Goal: Information Seeking & Learning: Learn about a topic

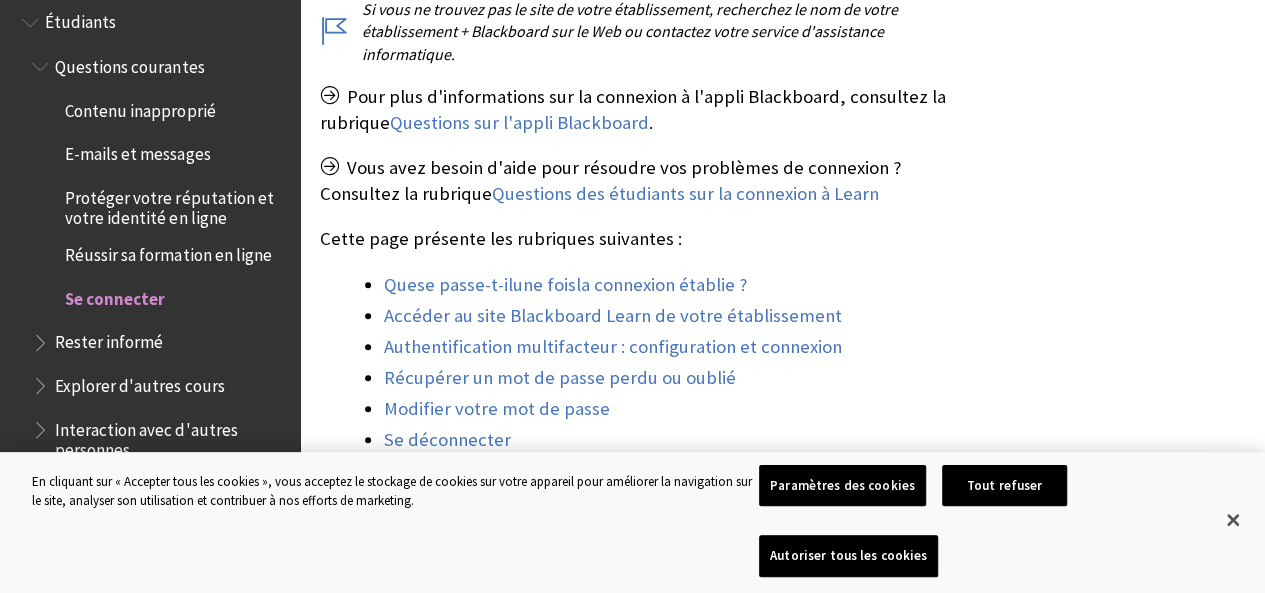
scroll to position [698, 0]
click at [952, 507] on button "Tout refuser" at bounding box center [1004, 486] width 125 height 42
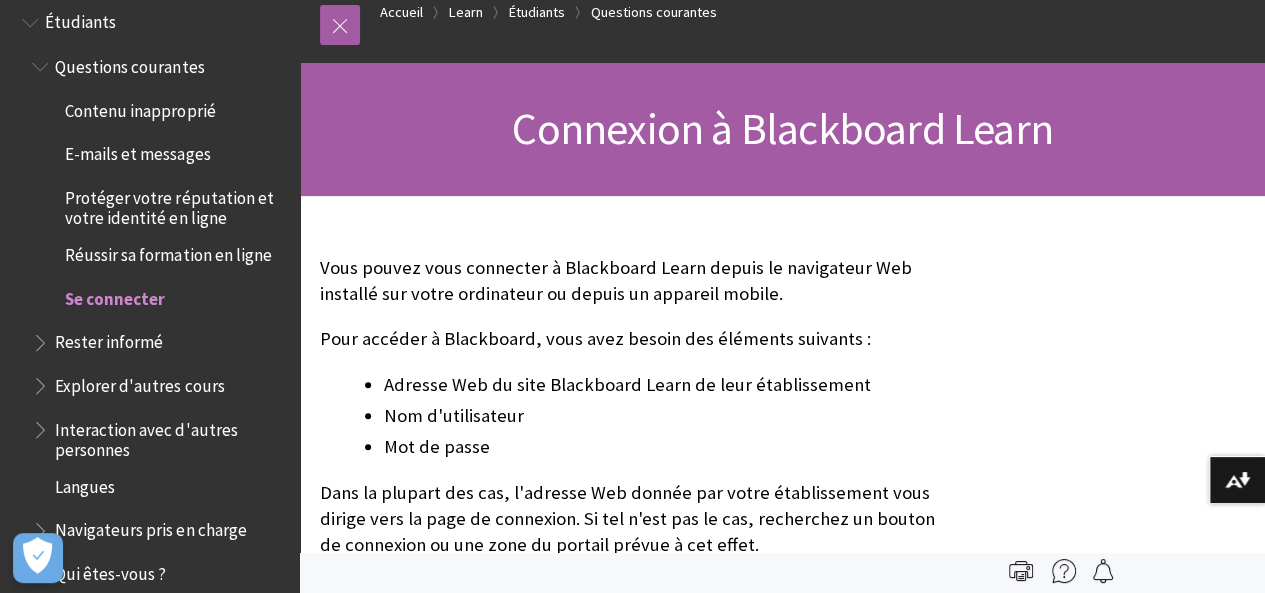
scroll to position [0, 0]
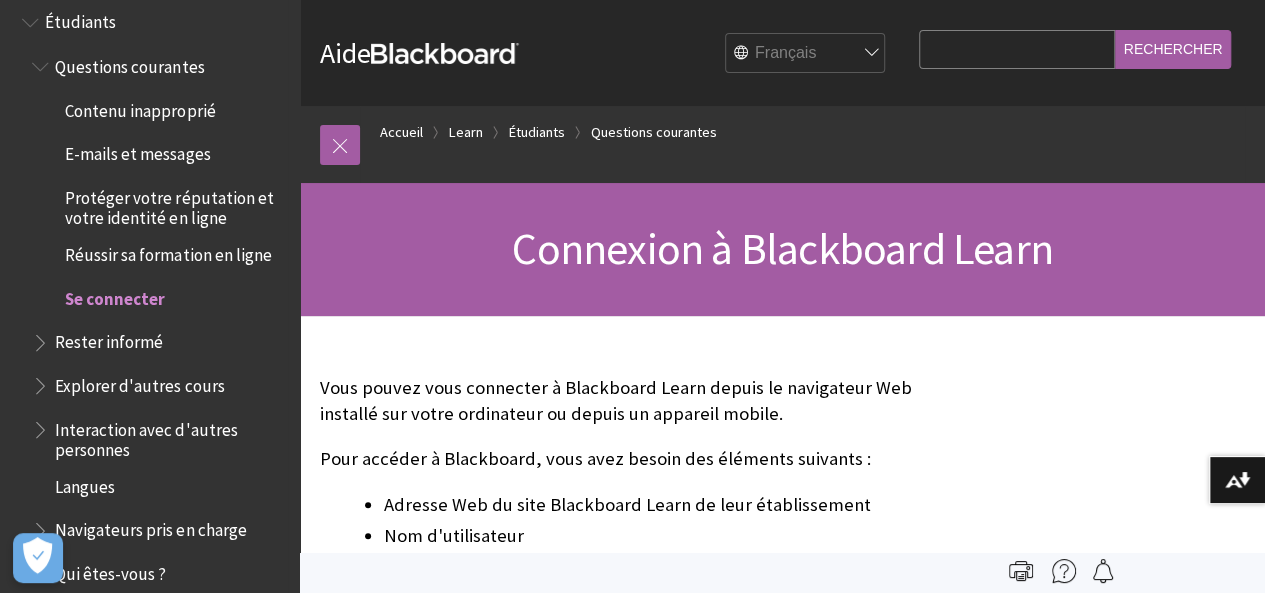
click at [34, 25] on span "Book outline for Blackboard Learn Help" at bounding box center [32, 18] width 21 height 25
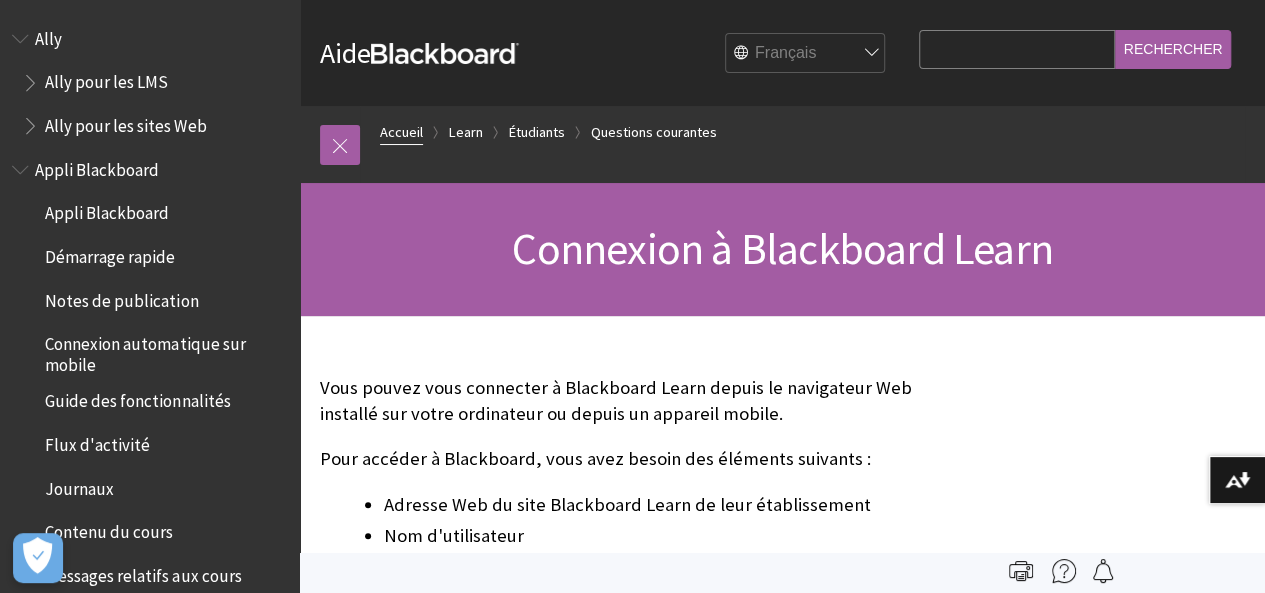
click at [393, 130] on link "Accueil" at bounding box center [401, 132] width 43 height 25
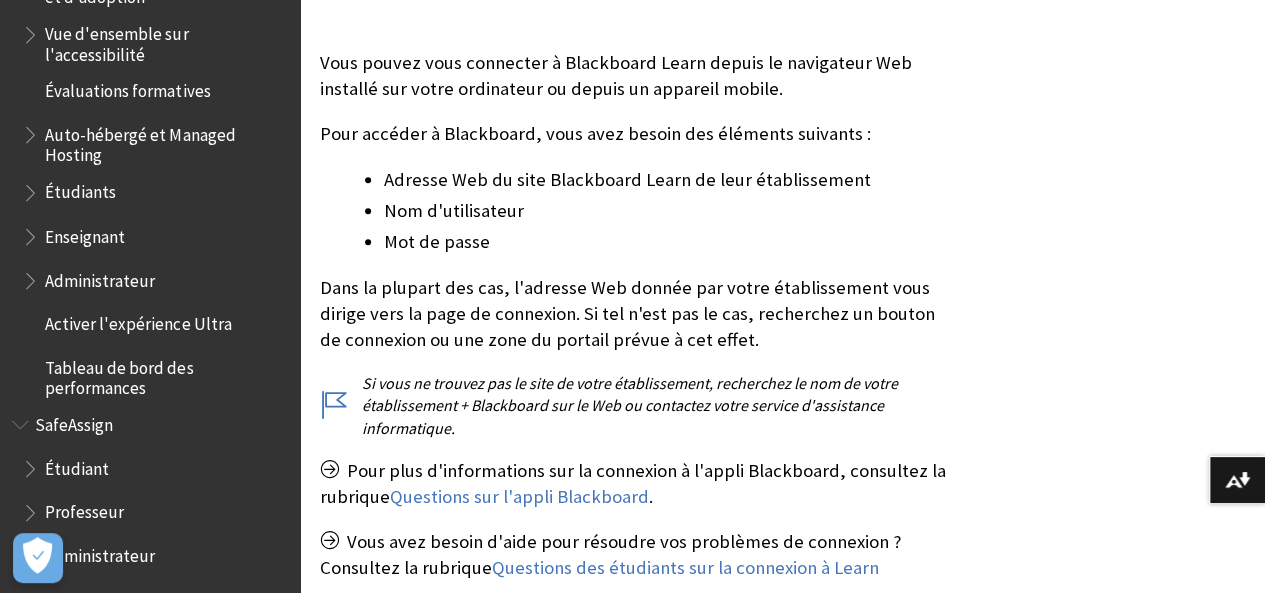
scroll to position [327, 0]
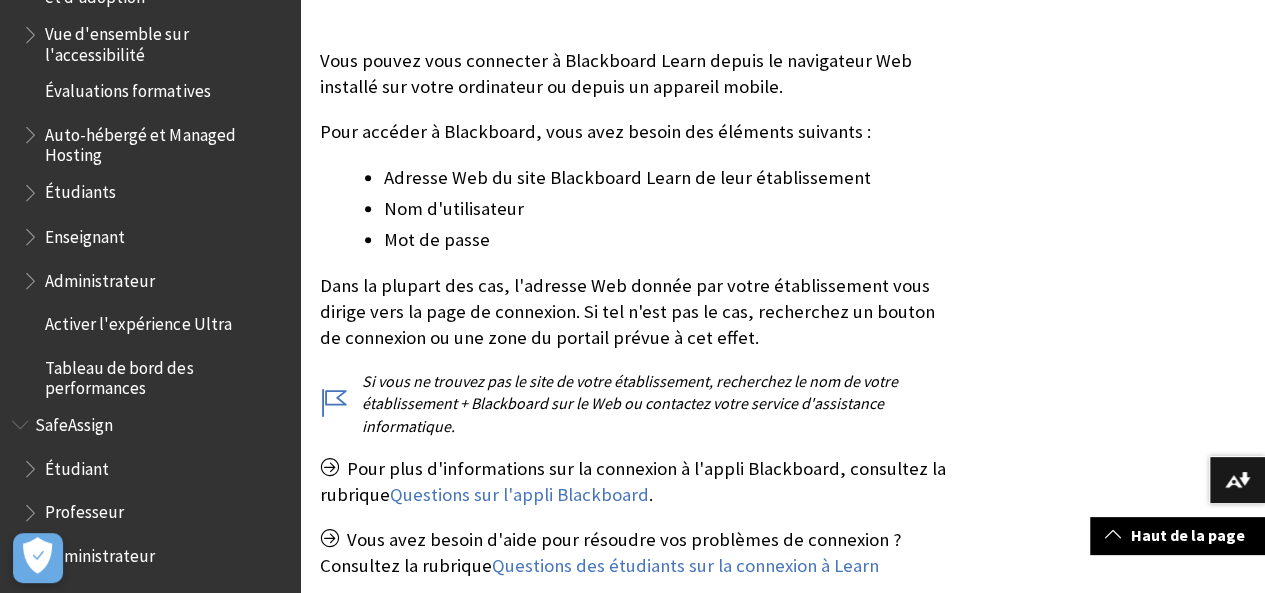
click at [65, 457] on span "Étudiant" at bounding box center [77, 464] width 64 height 27
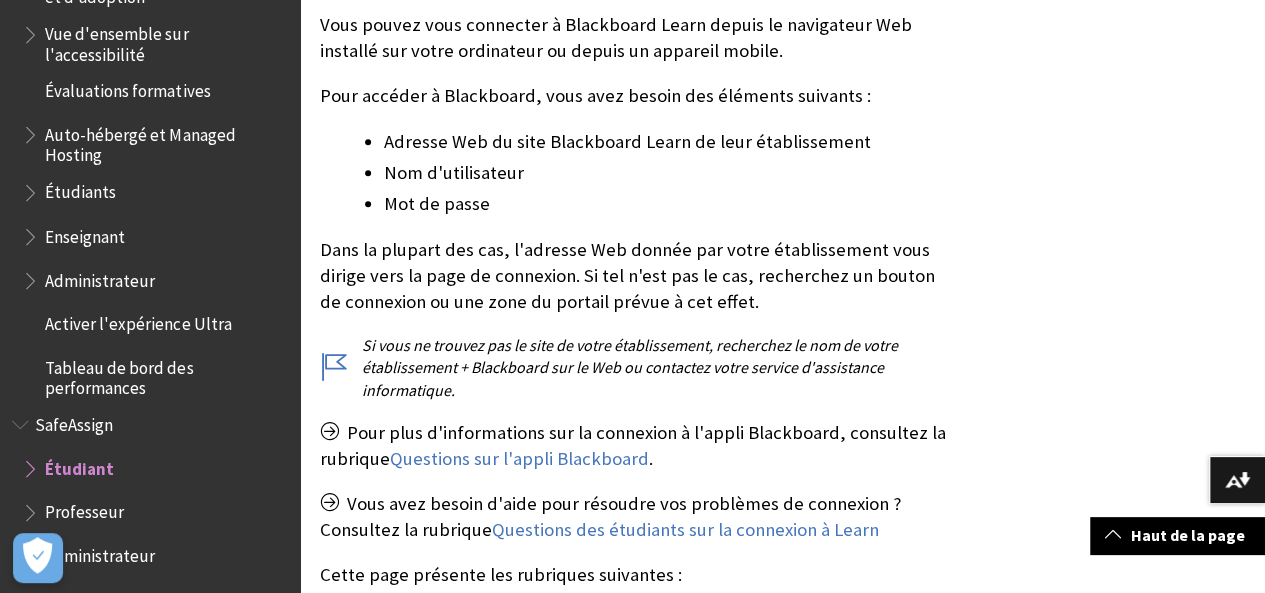
scroll to position [366, 0]
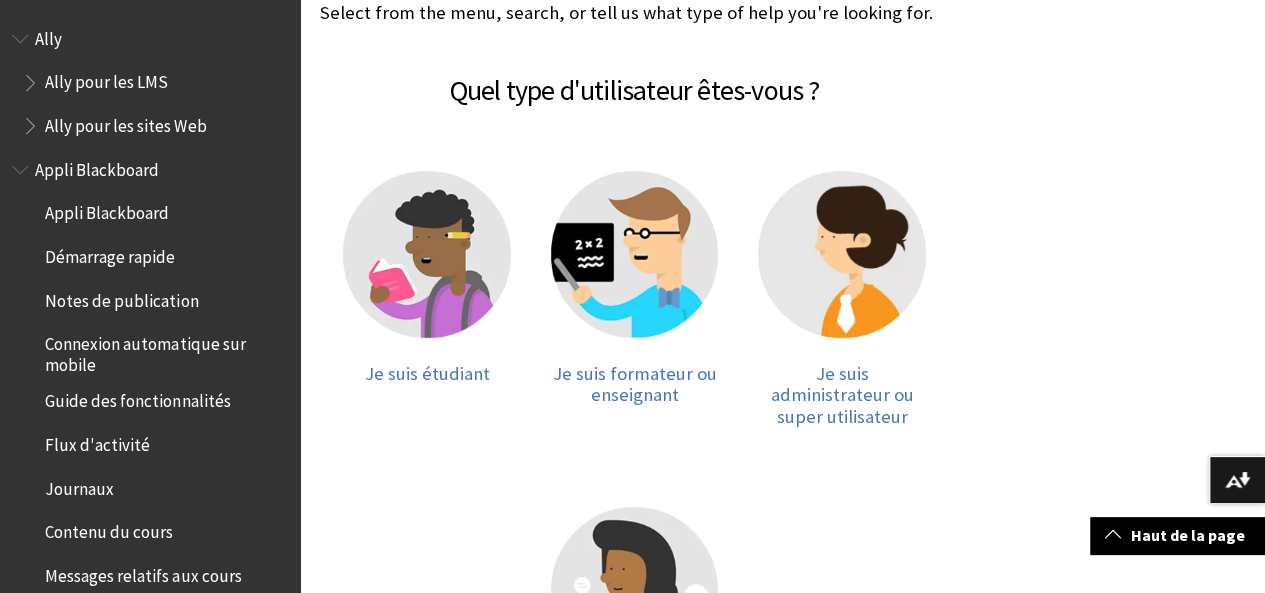
scroll to position [377, 0]
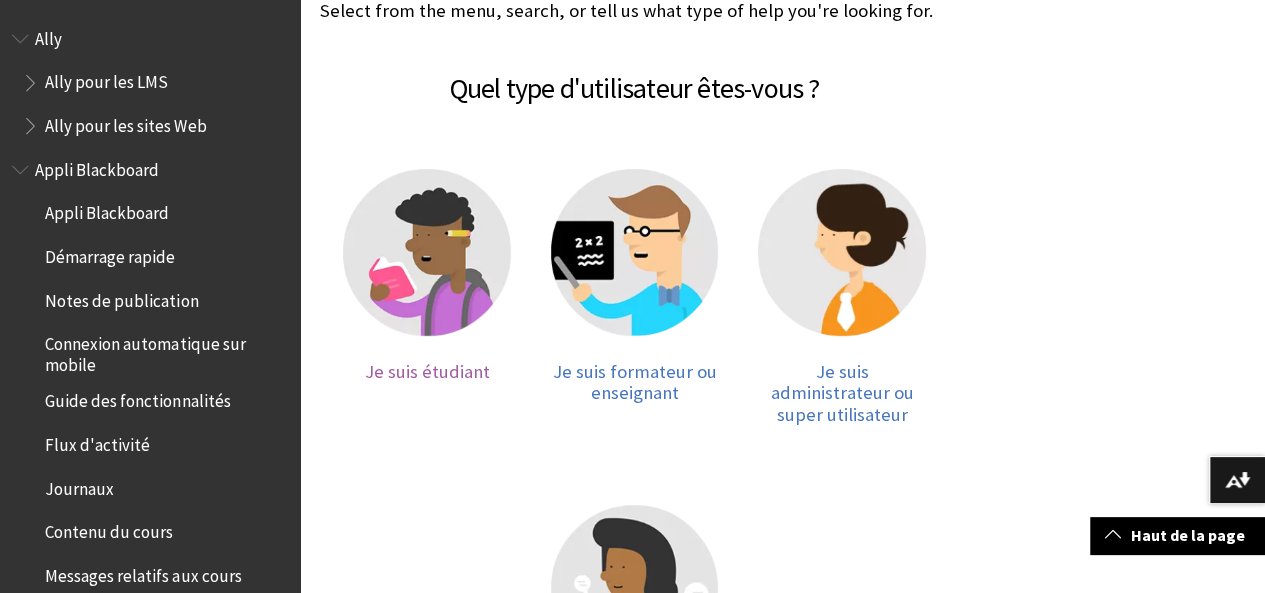
click at [387, 192] on img at bounding box center [427, 253] width 168 height 168
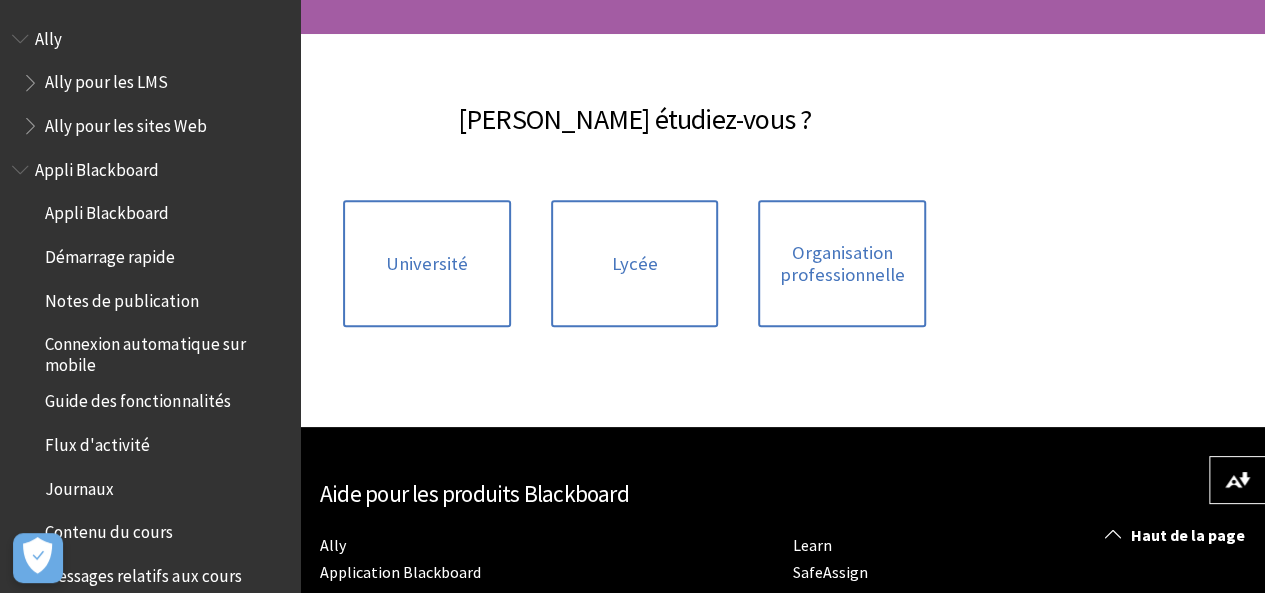
scroll to position [285, 0]
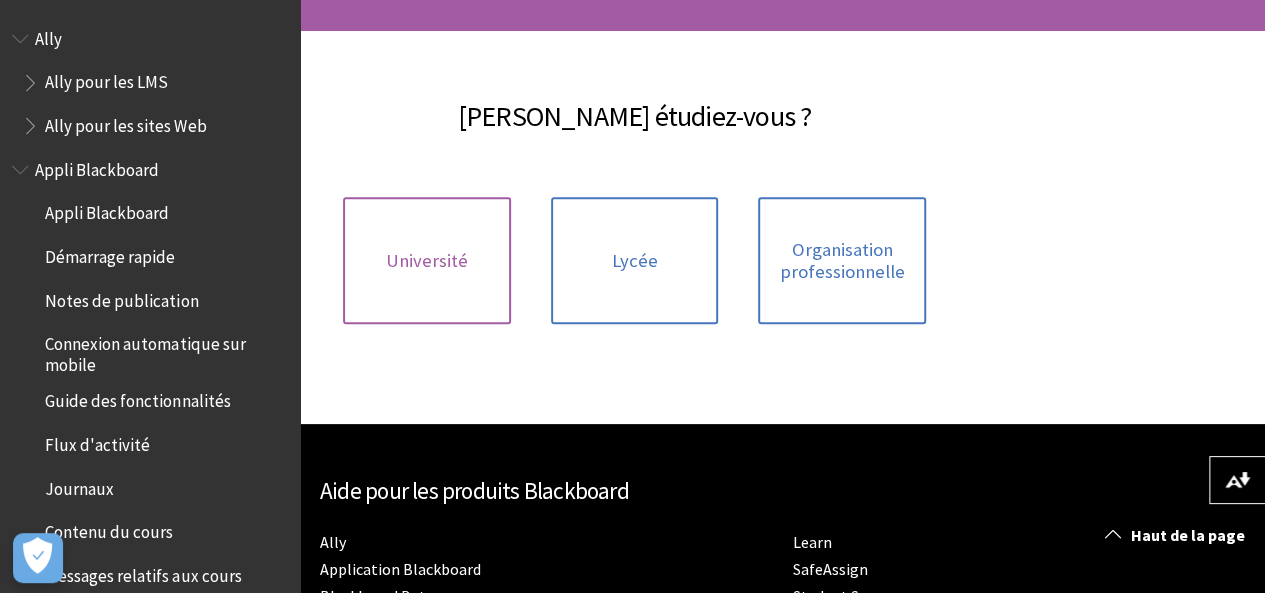
click at [460, 309] on link "Université" at bounding box center [427, 260] width 168 height 127
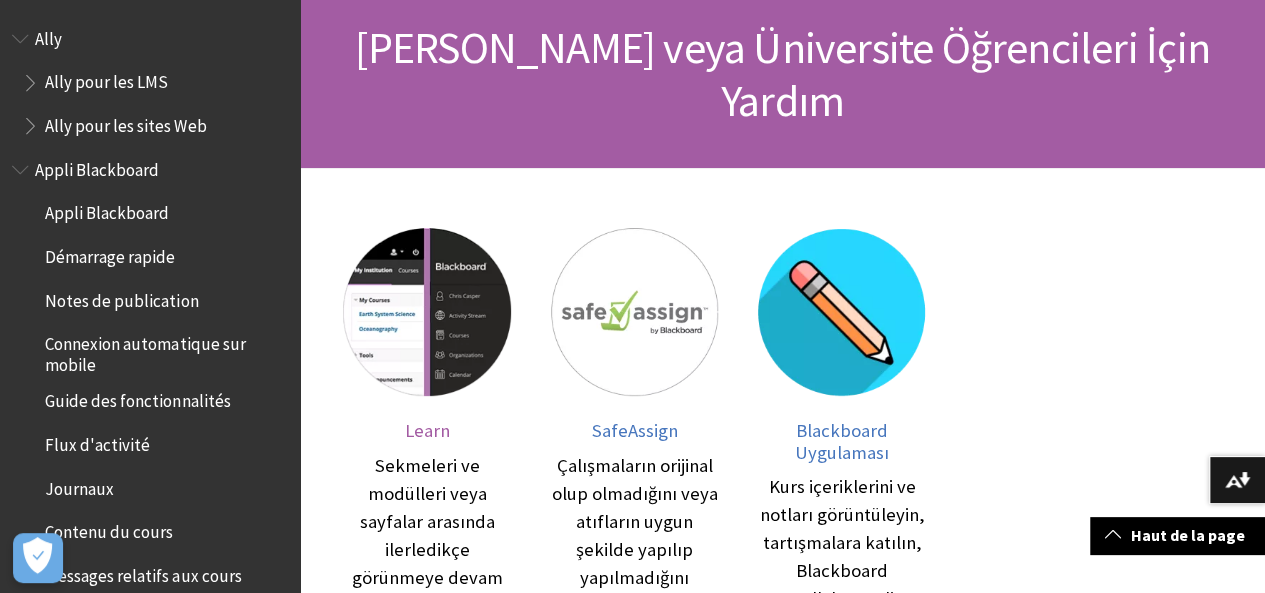
scroll to position [159, 0]
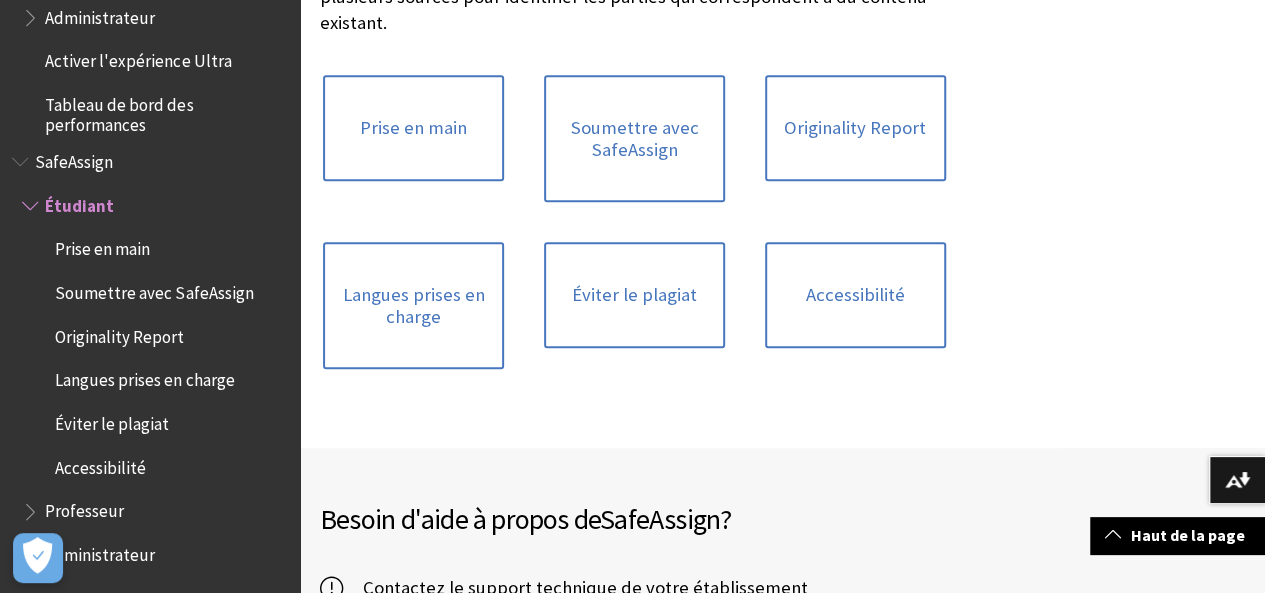
scroll to position [444, 0]
